Goal: Task Accomplishment & Management: Complete application form

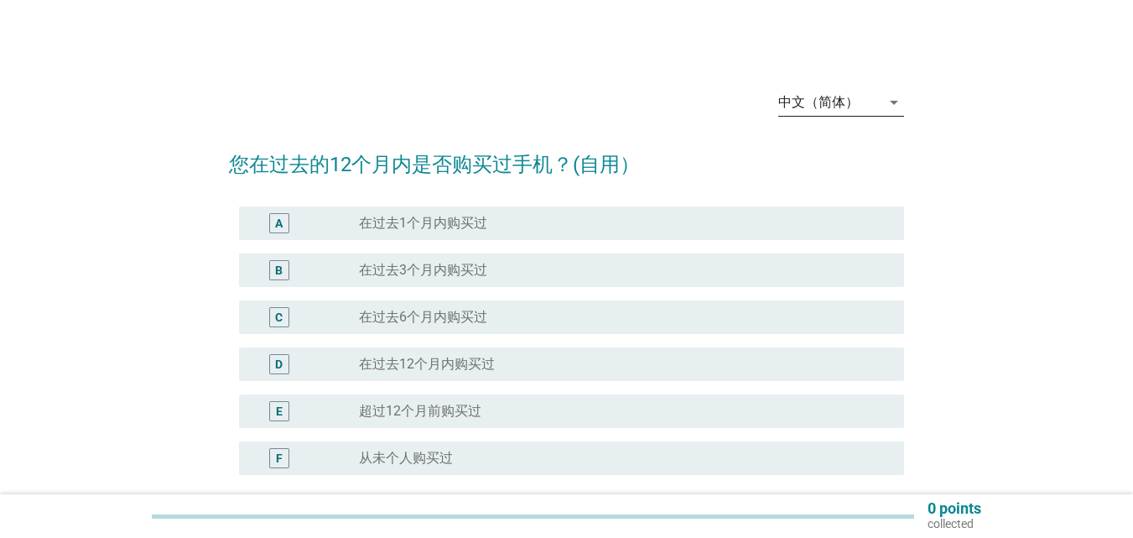
click at [878, 101] on div "中文（简体）" at bounding box center [829, 102] width 102 height 27
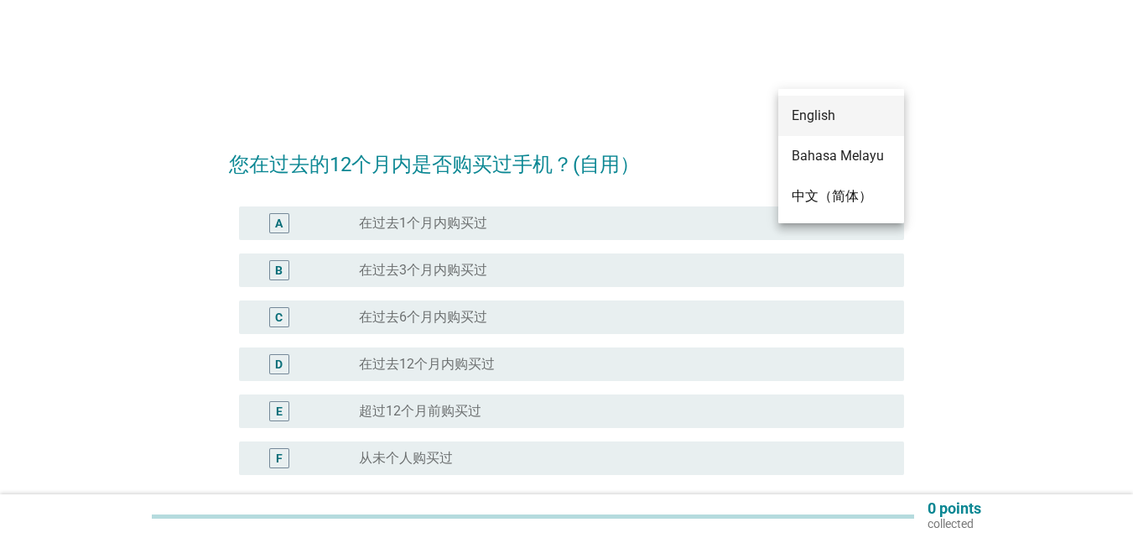
click at [826, 112] on div "English" at bounding box center [841, 116] width 99 height 20
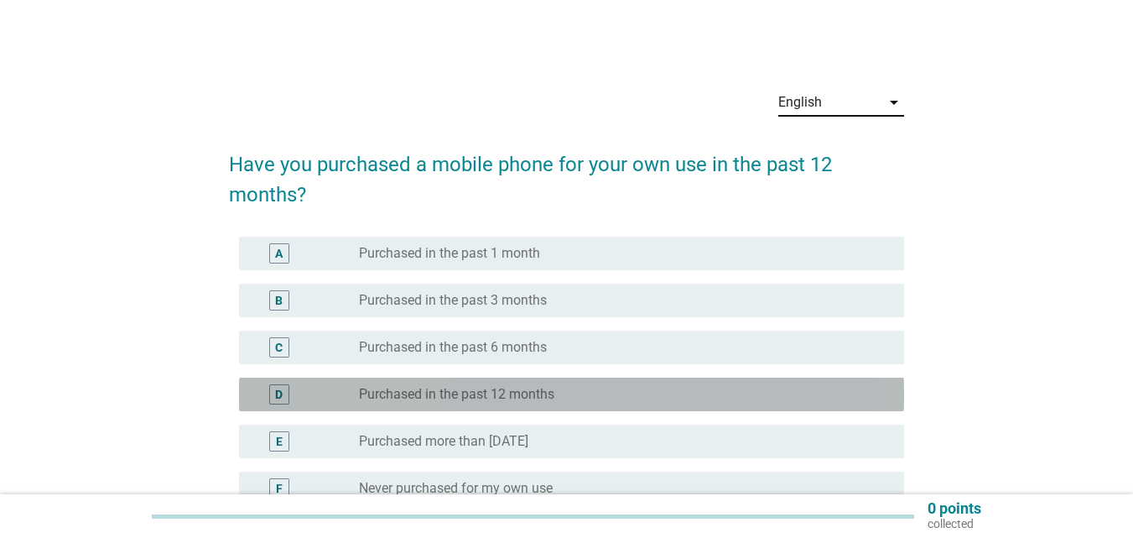
click at [335, 399] on div "D" at bounding box center [305, 394] width 107 height 20
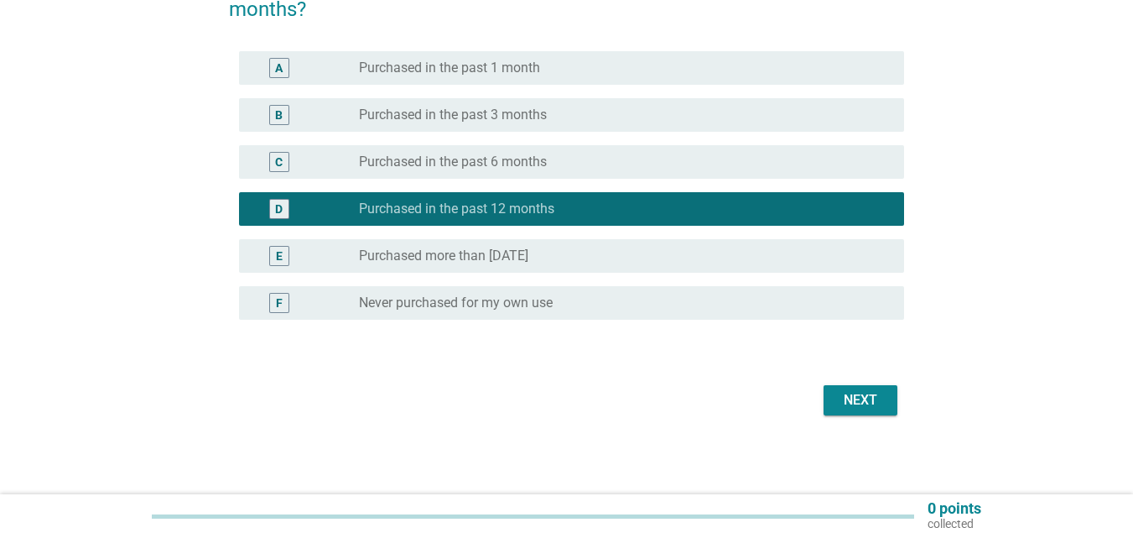
scroll to position [187, 0]
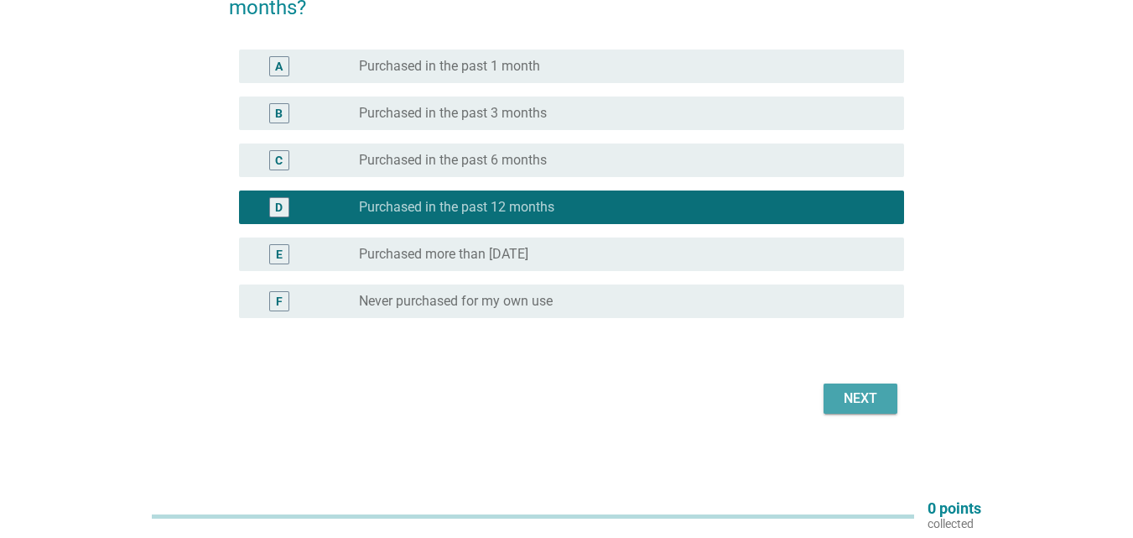
click at [845, 393] on div "Next" at bounding box center [860, 398] width 47 height 20
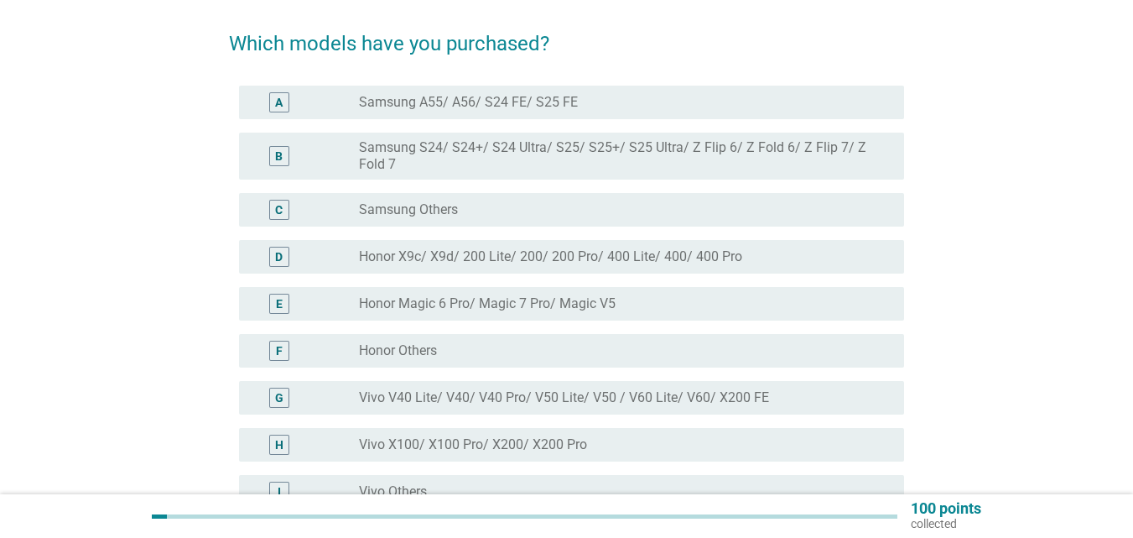
scroll to position [84, 0]
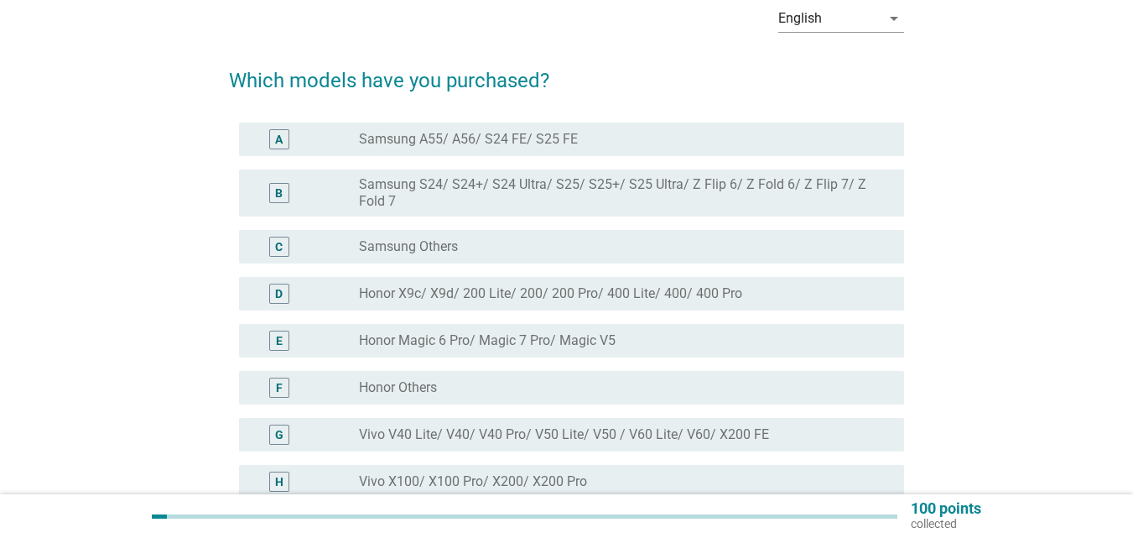
click at [351, 241] on div "C" at bounding box center [305, 247] width 107 height 20
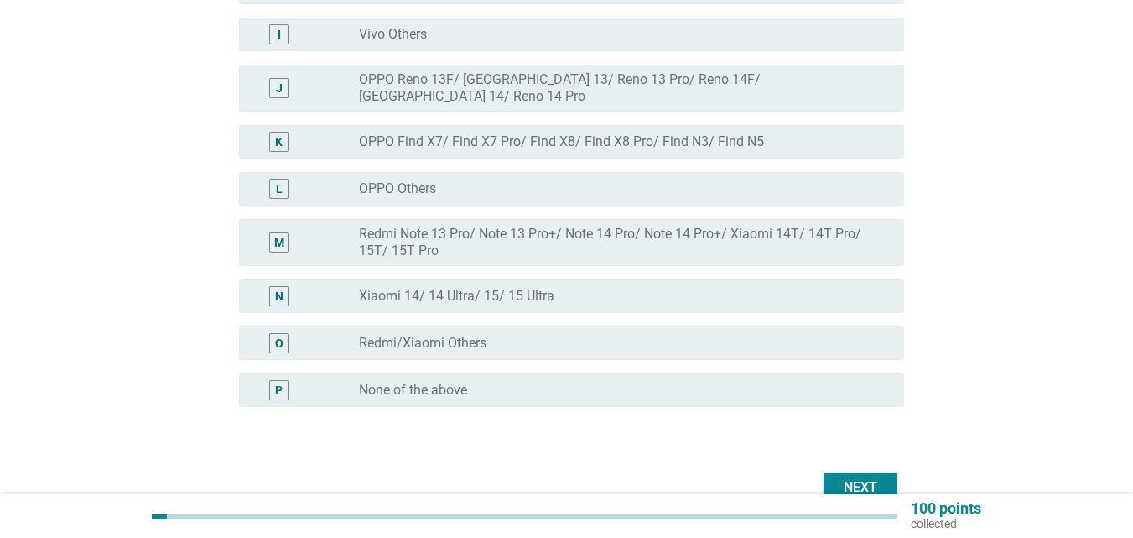
scroll to position [587, 0]
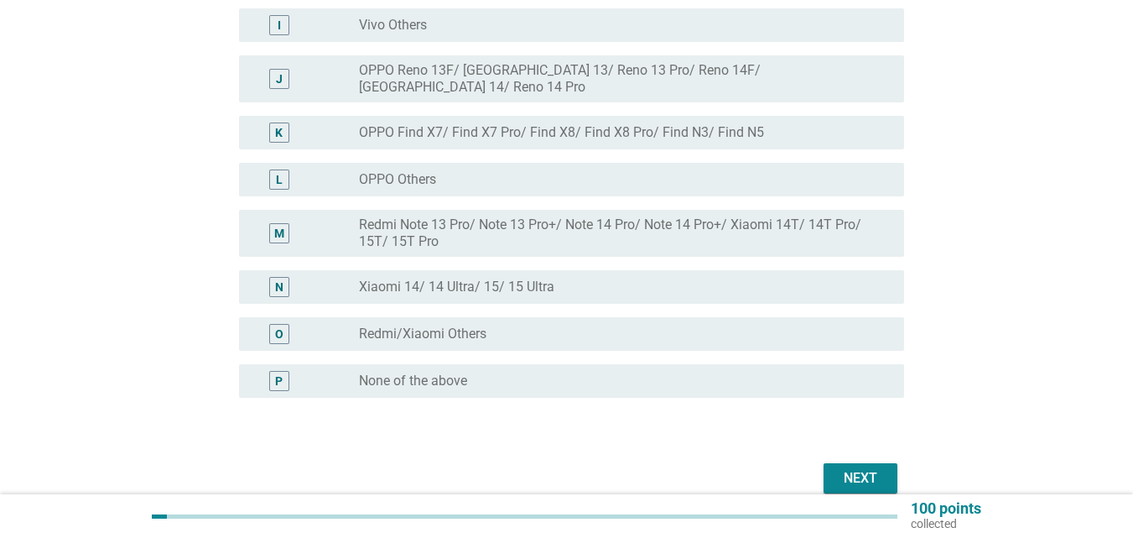
click at [856, 468] on div "Next" at bounding box center [860, 478] width 47 height 20
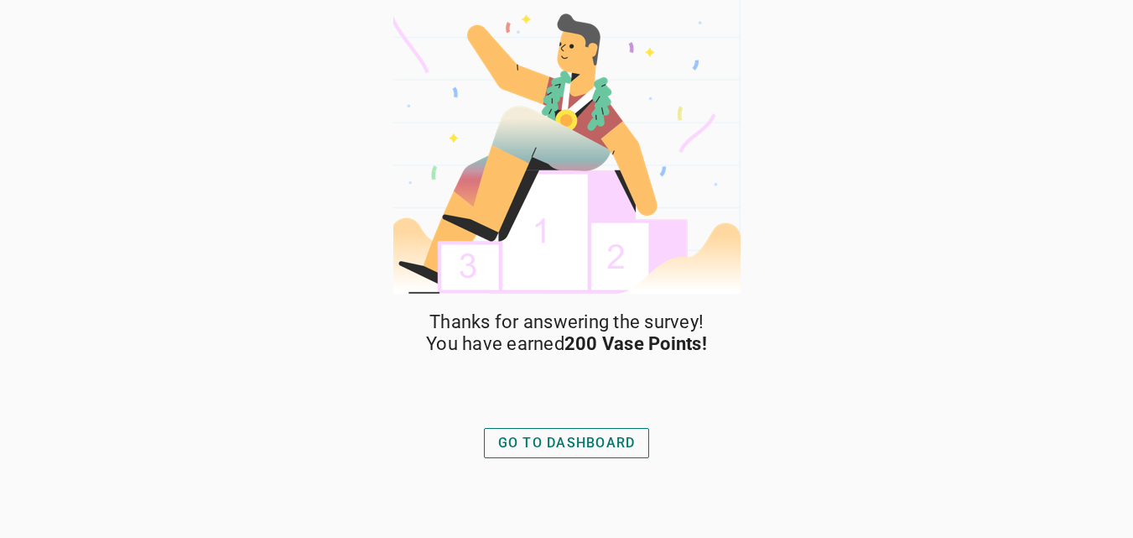
click at [602, 444] on div "GO TO DASHBOARD" at bounding box center [567, 443] width 138 height 20
